Goal: Find specific page/section: Find specific page/section

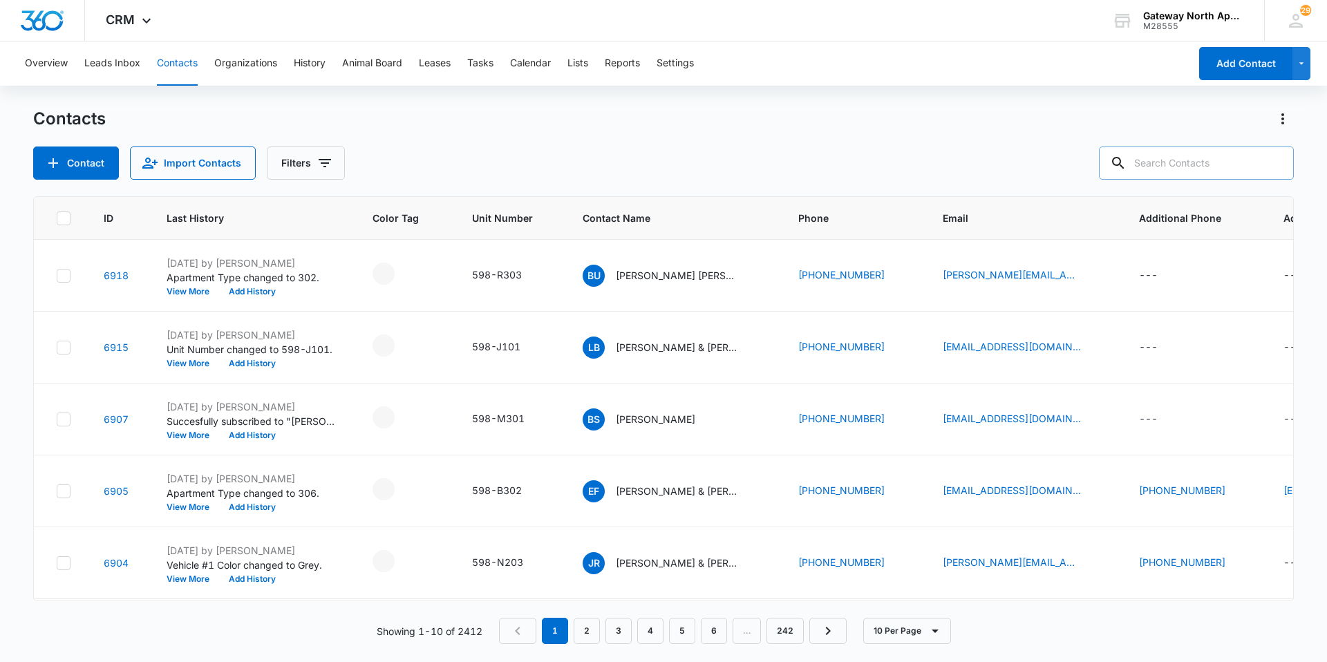
click at [1165, 162] on input "text" at bounding box center [1196, 162] width 195 height 33
type input "o302"
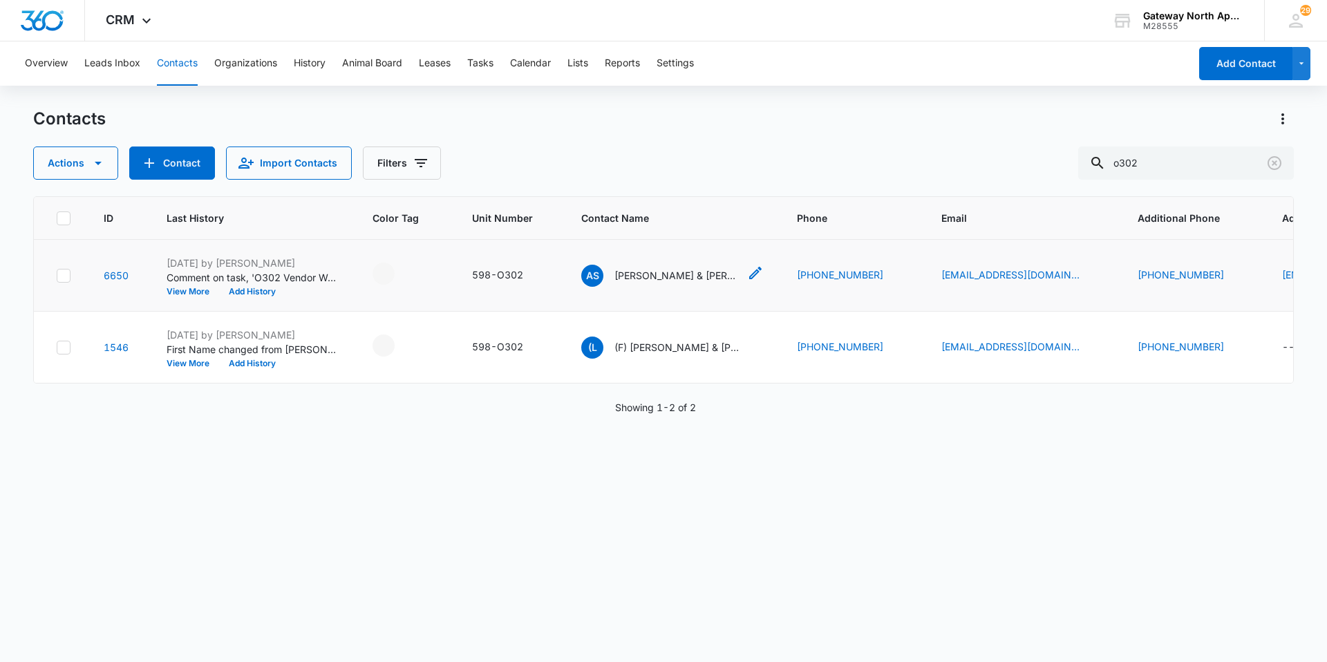
click at [655, 276] on p "[PERSON_NAME] & [PERSON_NAME]" at bounding box center [676, 275] width 124 height 15
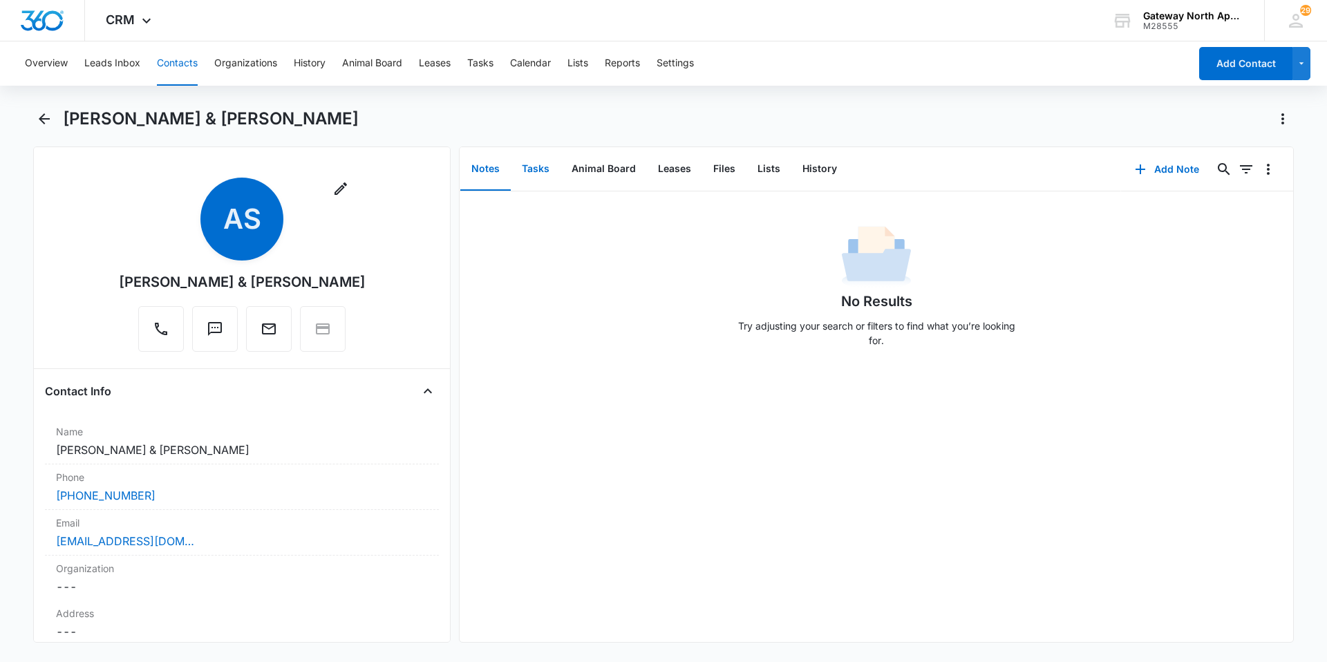
click at [546, 173] on button "Tasks" at bounding box center [536, 169] width 50 height 43
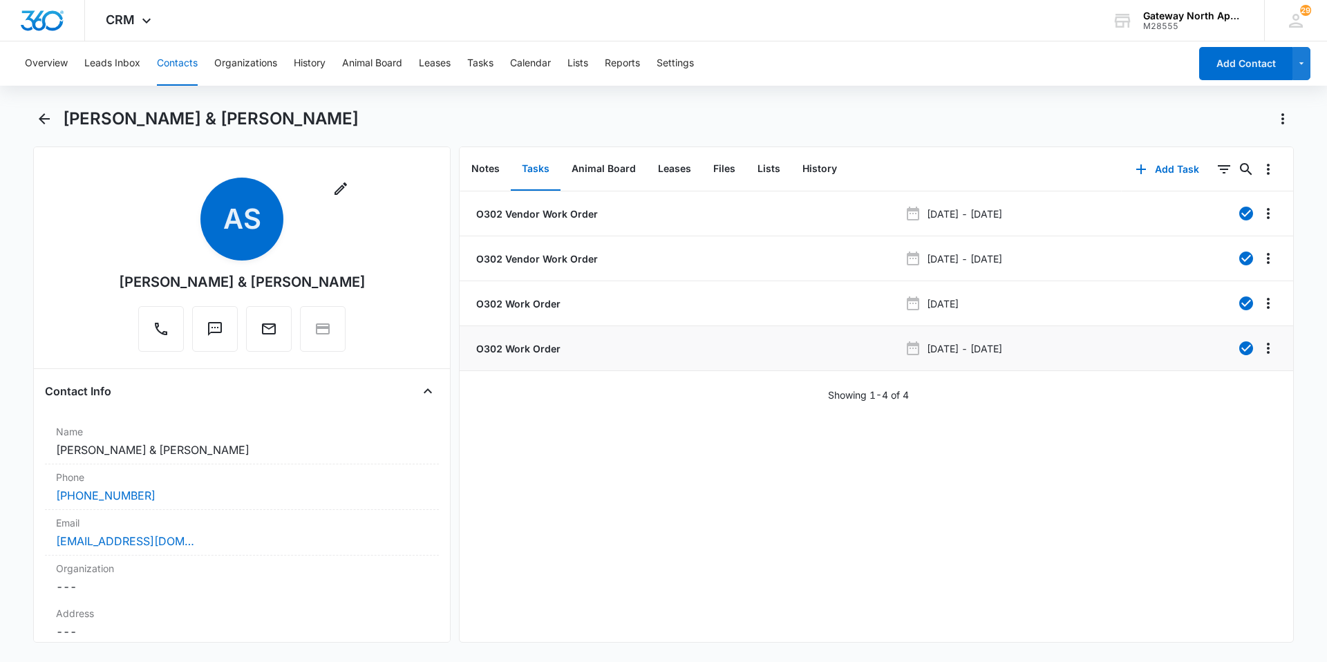
click at [533, 354] on p "O302 Work Order" at bounding box center [516, 348] width 87 height 15
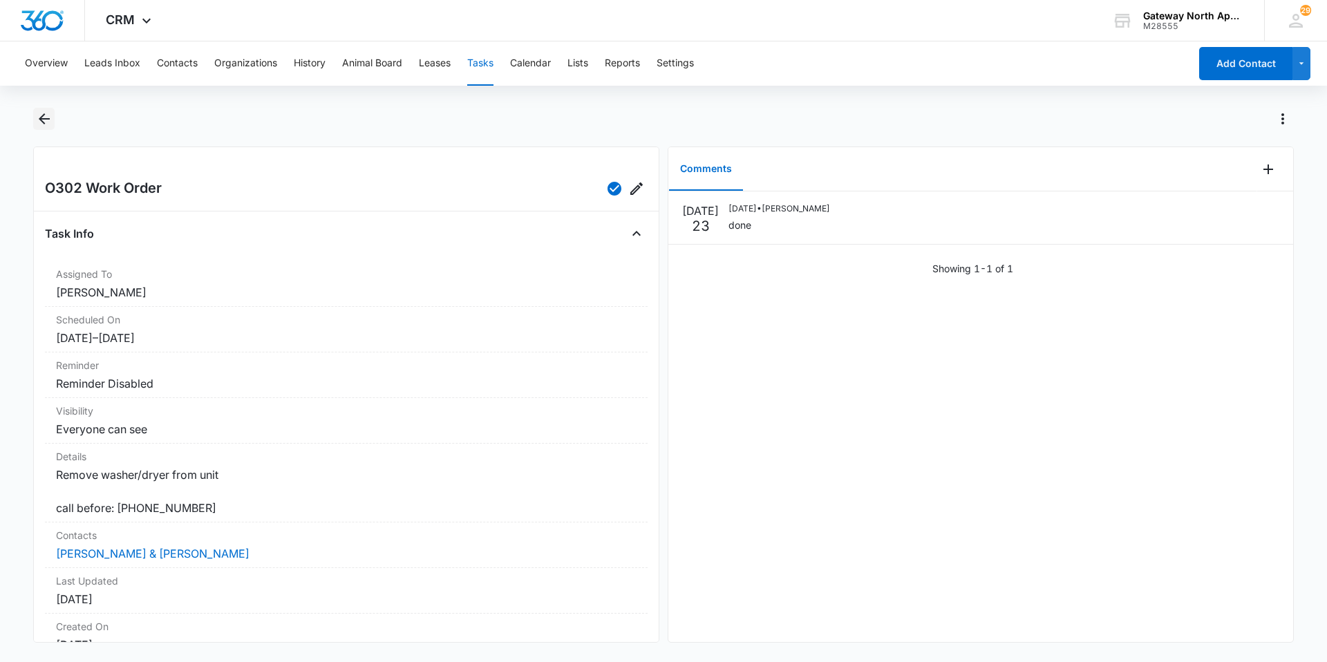
click at [33, 124] on button "Back" at bounding box center [43, 119] width 21 height 22
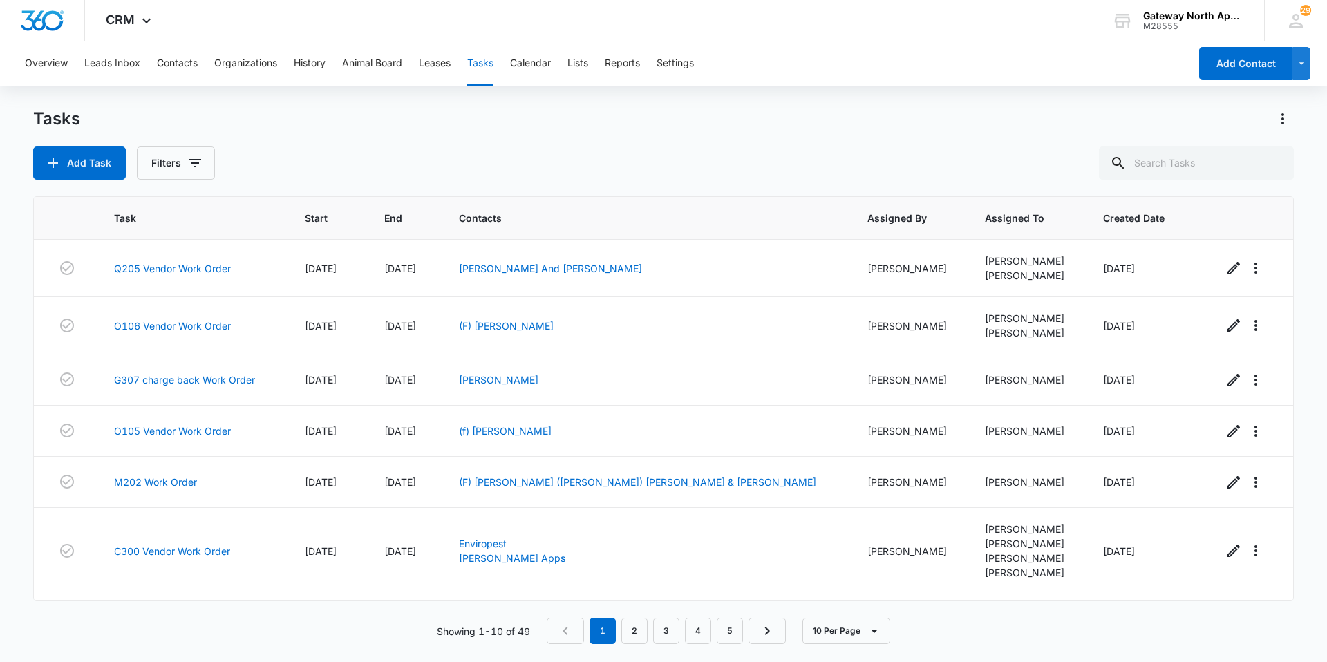
click at [200, 61] on div "Overview Leads Inbox Contacts Organizations History Animal Board Leases Tasks C…" at bounding box center [603, 63] width 1173 height 44
click at [188, 64] on button "Contacts" at bounding box center [177, 63] width 41 height 44
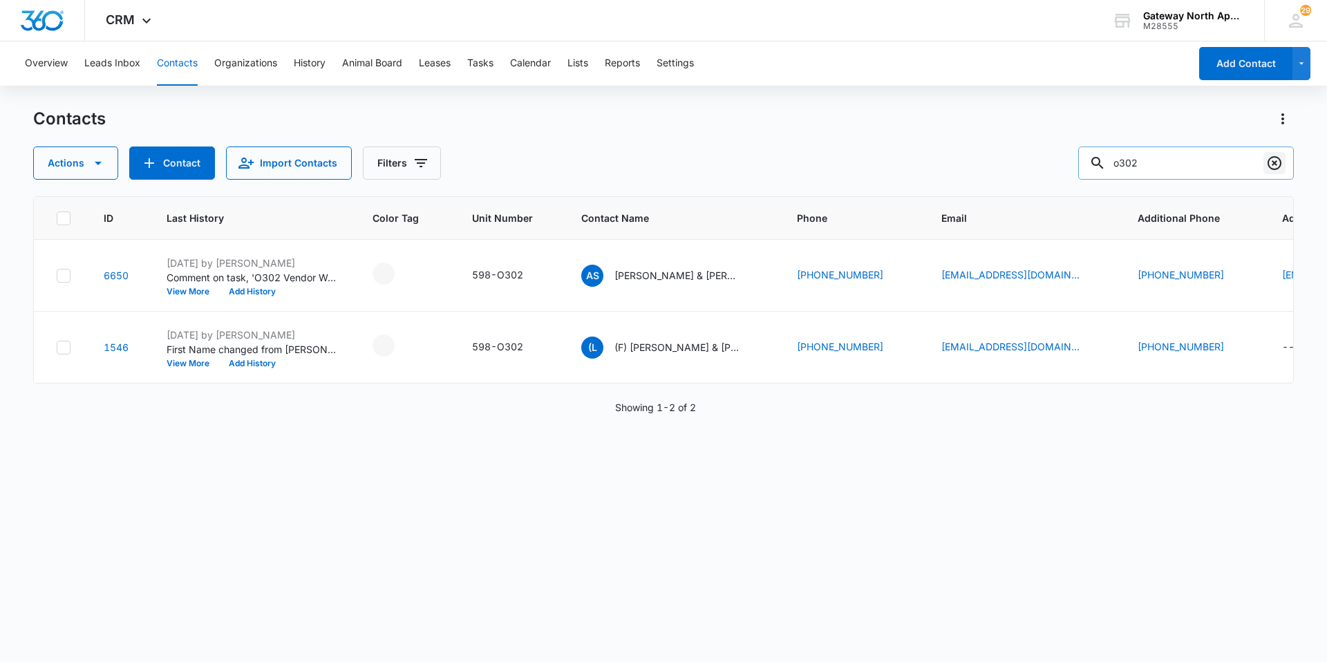
click at [1273, 164] on icon "Clear" at bounding box center [1274, 163] width 14 height 14
